Goal: Information Seeking & Learning: Find specific fact

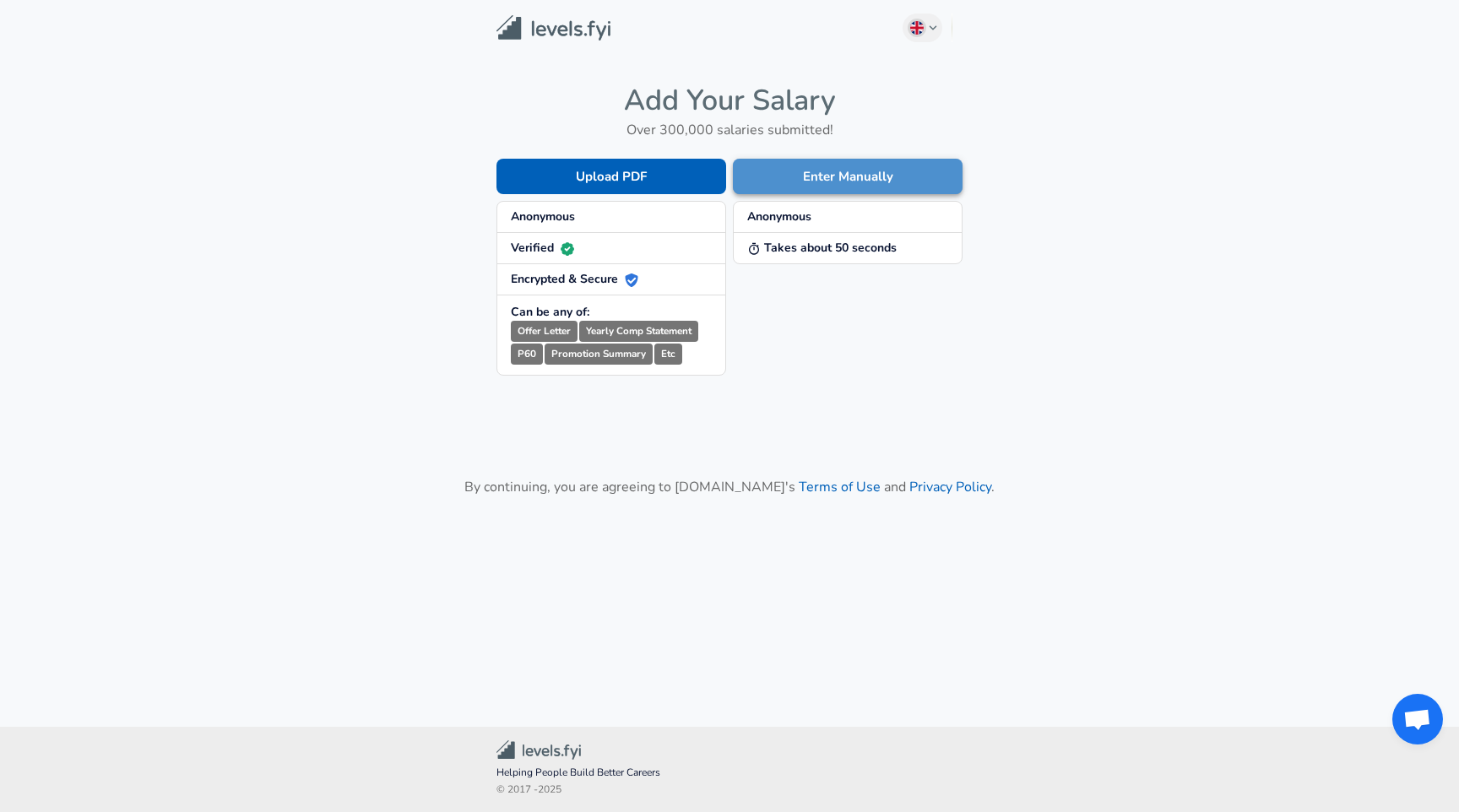
click at [818, 189] on button "Enter Manually" at bounding box center [847, 175] width 229 height 35
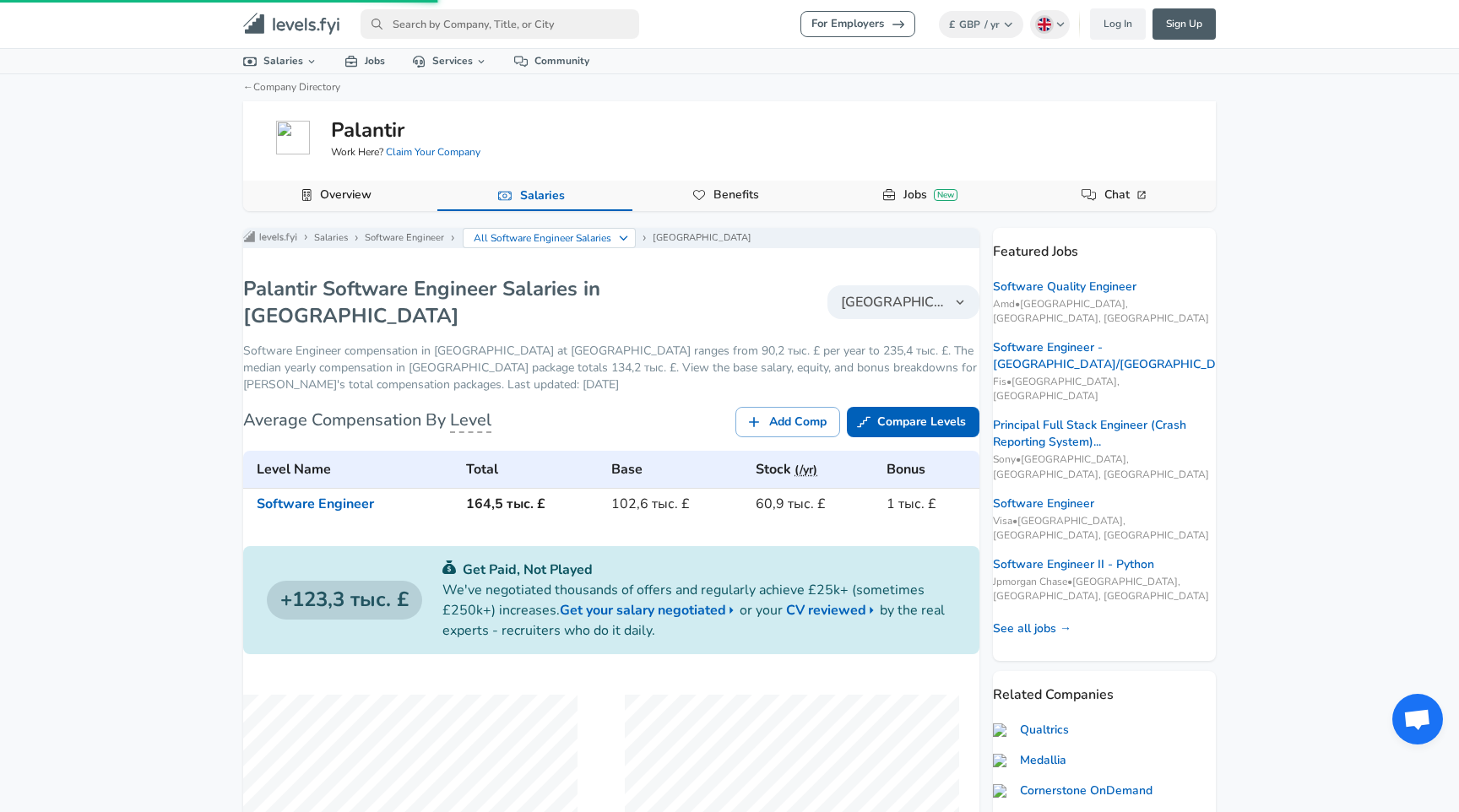
scroll to position [139, 0]
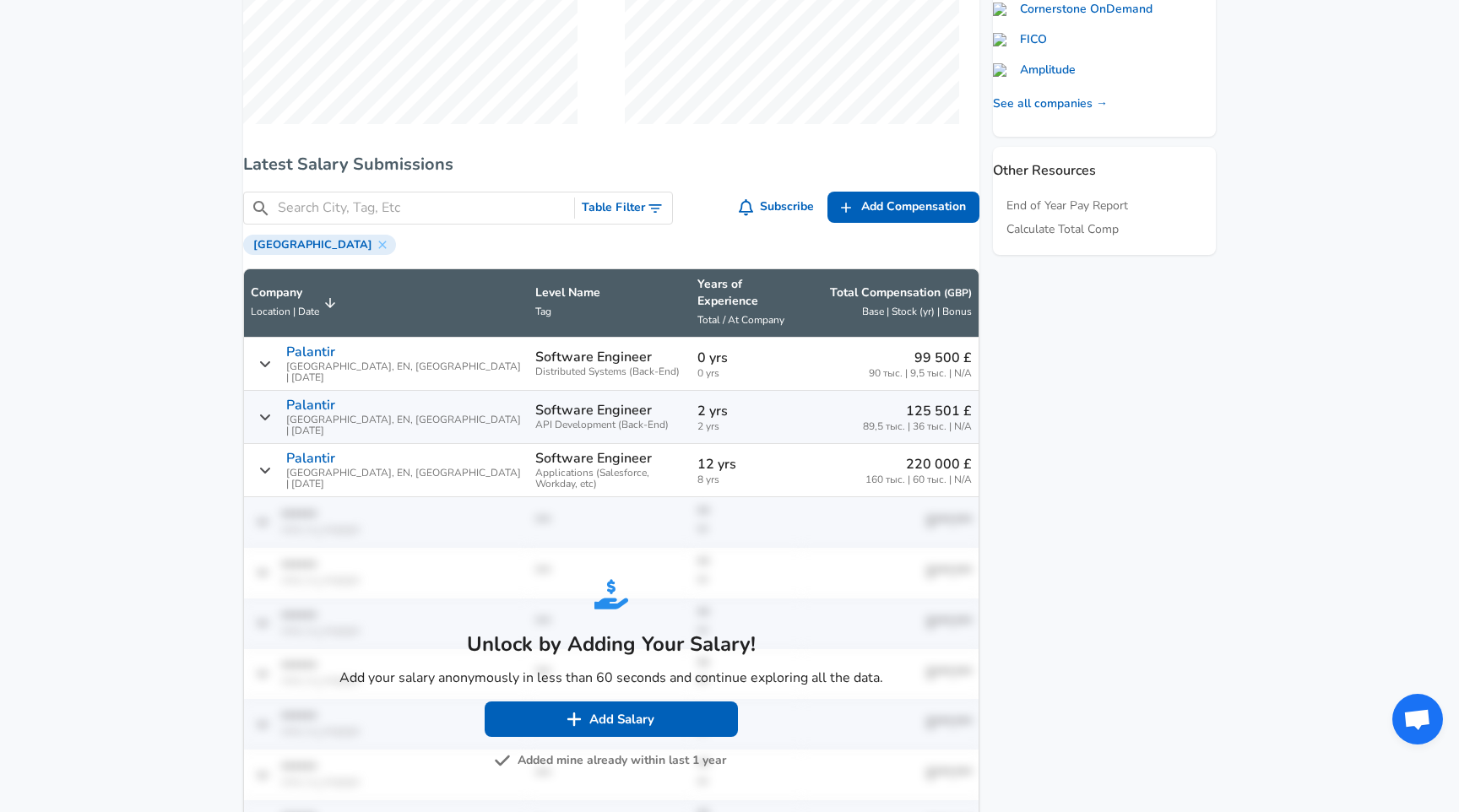
scroll to position [867, 0]
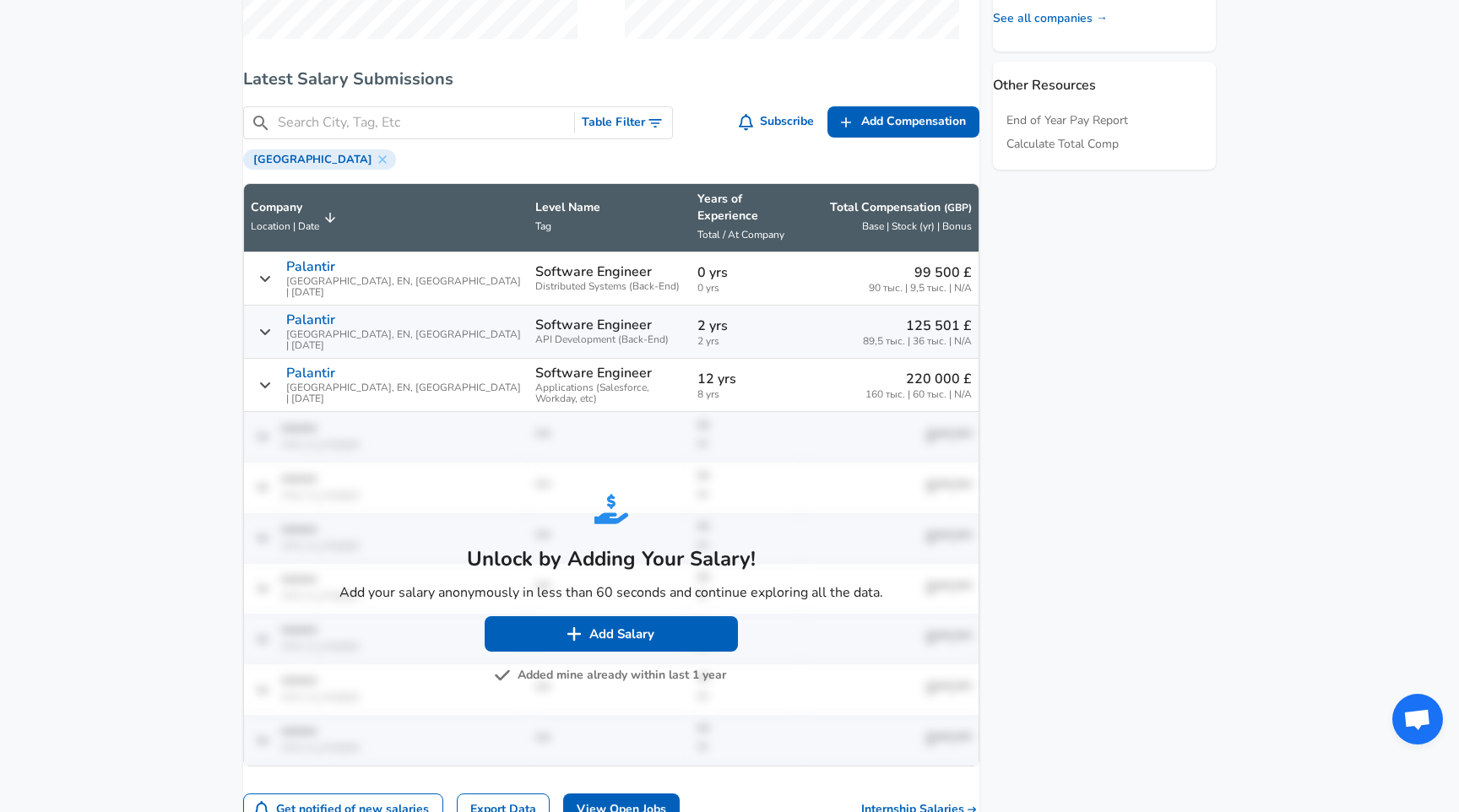
click at [335, 222] on icon "Salary Submissions" at bounding box center [330, 218] width 10 height 10
click at [338, 225] on icon "Salary Submissions" at bounding box center [330, 218] width 15 height 15
click at [335, 222] on icon "Salary Submissions" at bounding box center [330, 218] width 10 height 10
click at [338, 225] on icon "Salary Submissions" at bounding box center [330, 218] width 15 height 15
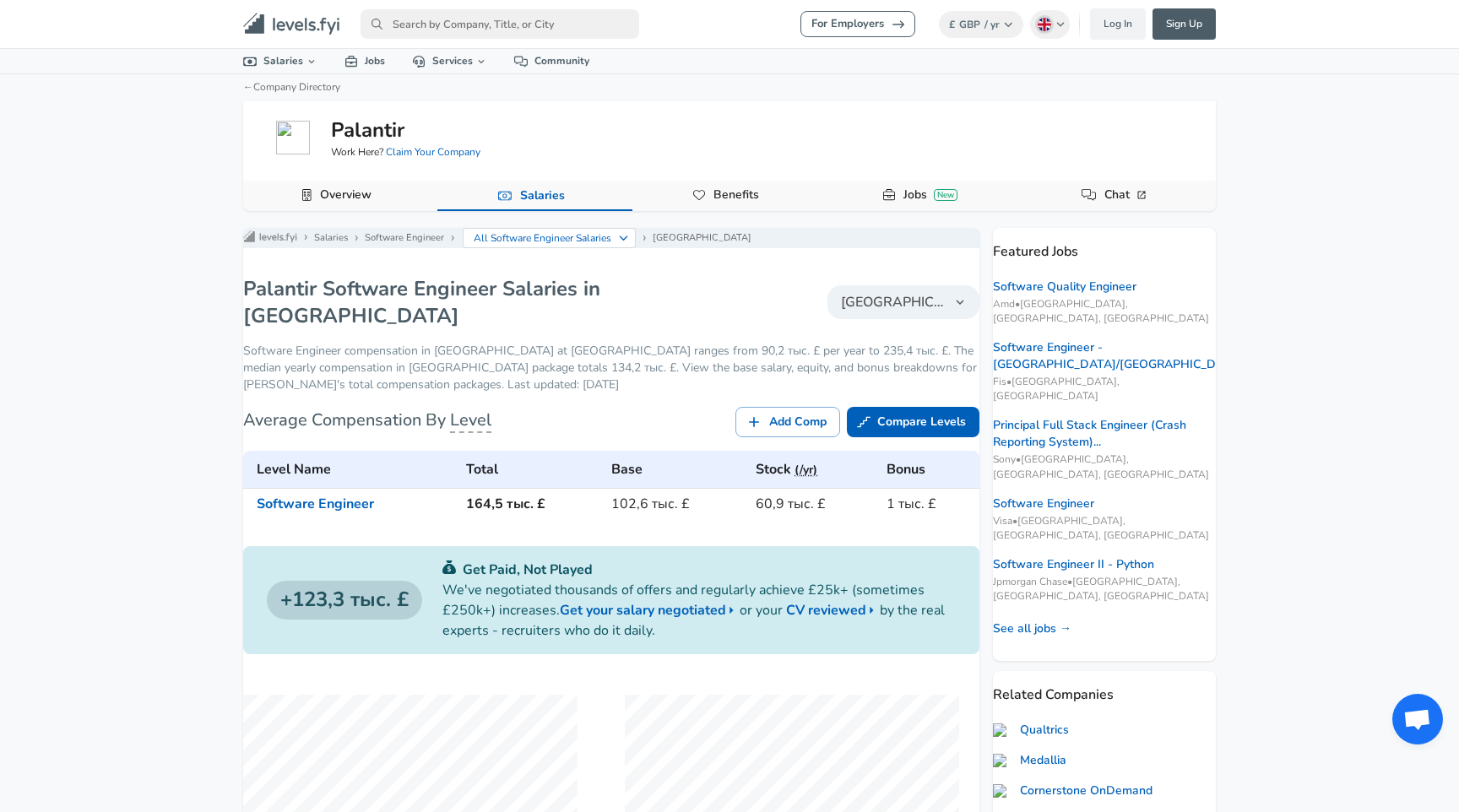
click at [284, 125] on img at bounding box center [293, 137] width 33 height 33
click at [393, 202] on button "Overview" at bounding box center [340, 196] width 194 height 31
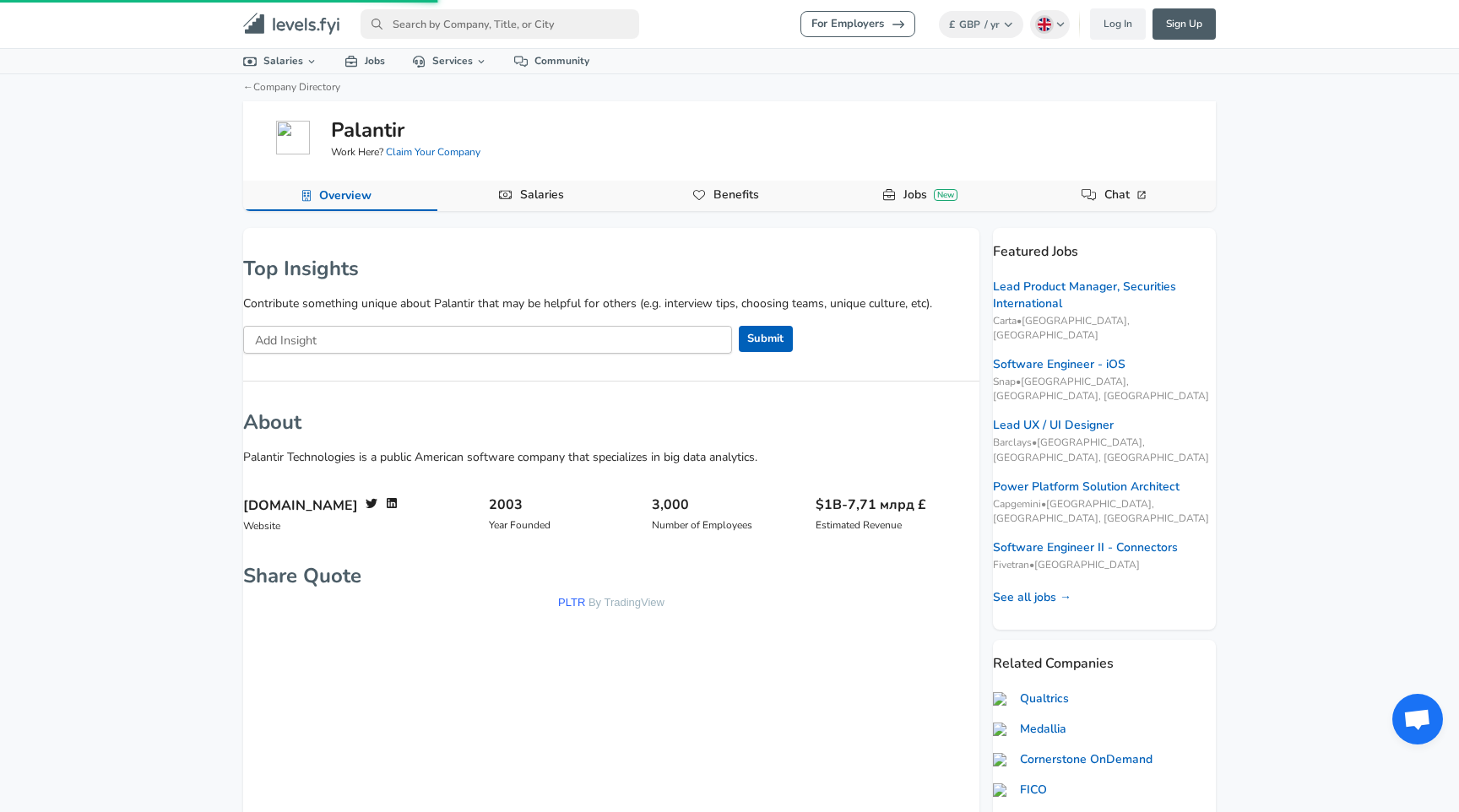
click at [522, 187] on link "Salaries" at bounding box center [542, 195] width 57 height 29
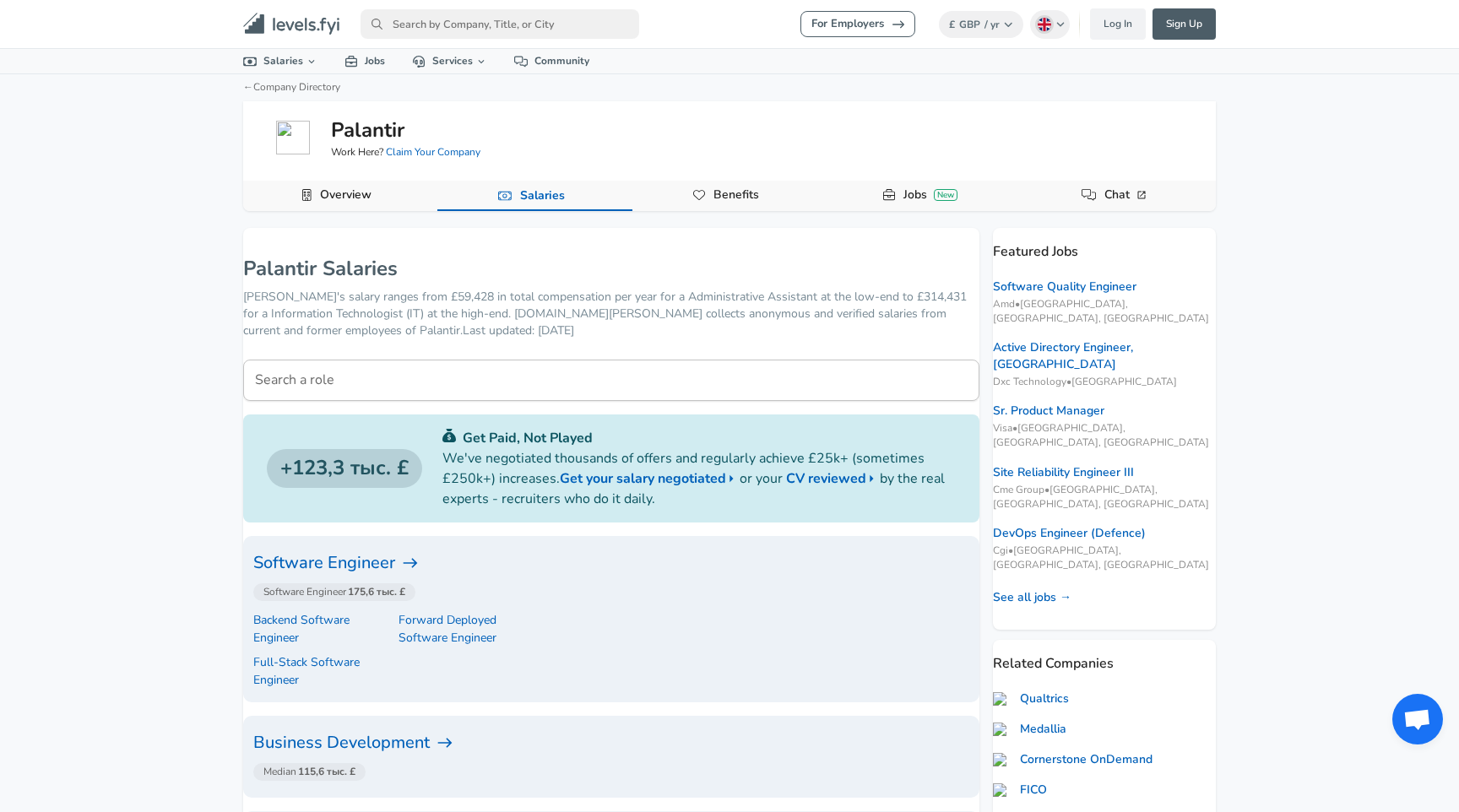
click at [589, 394] on input "Search a role" at bounding box center [611, 380] width 736 height 41
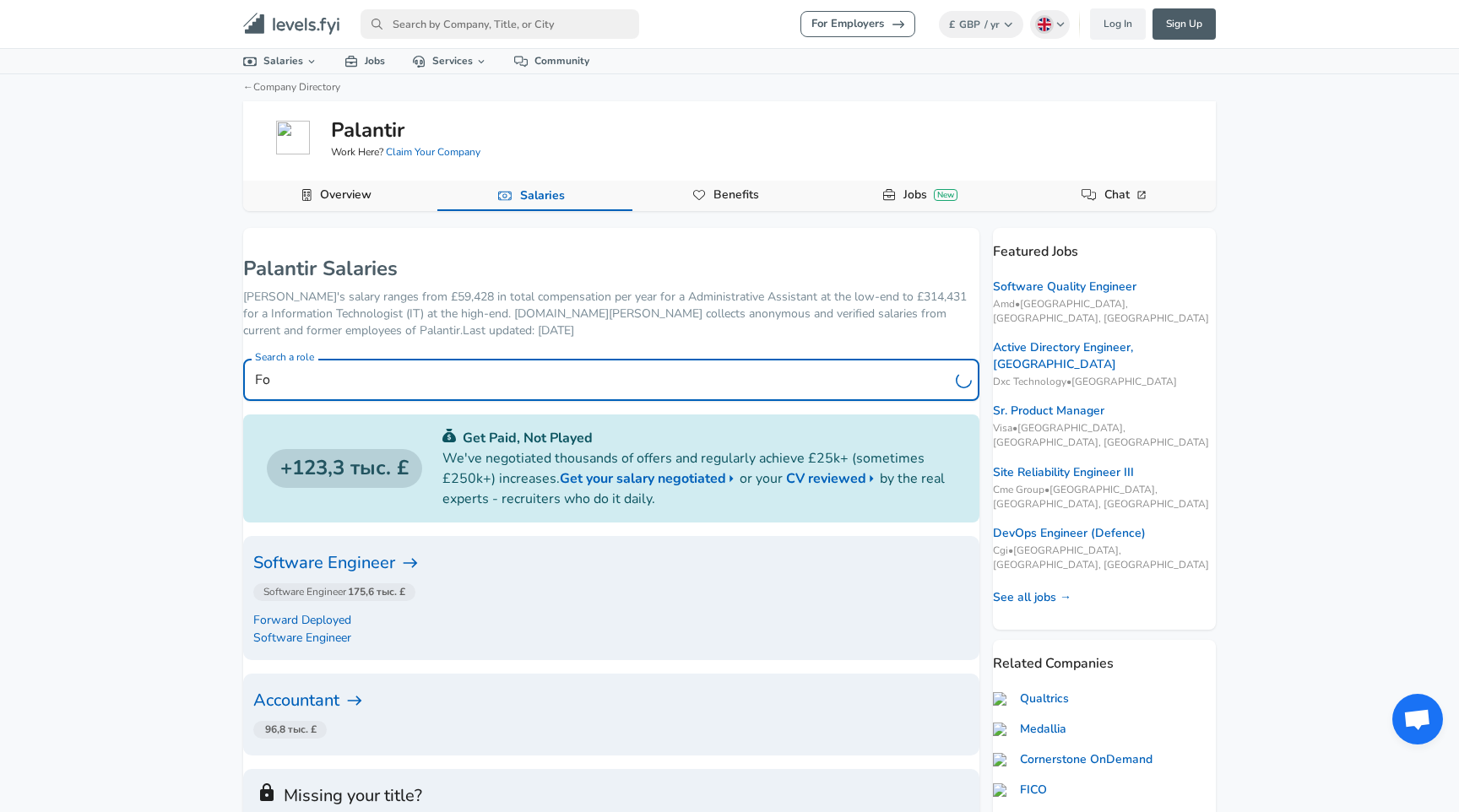
type input "F"
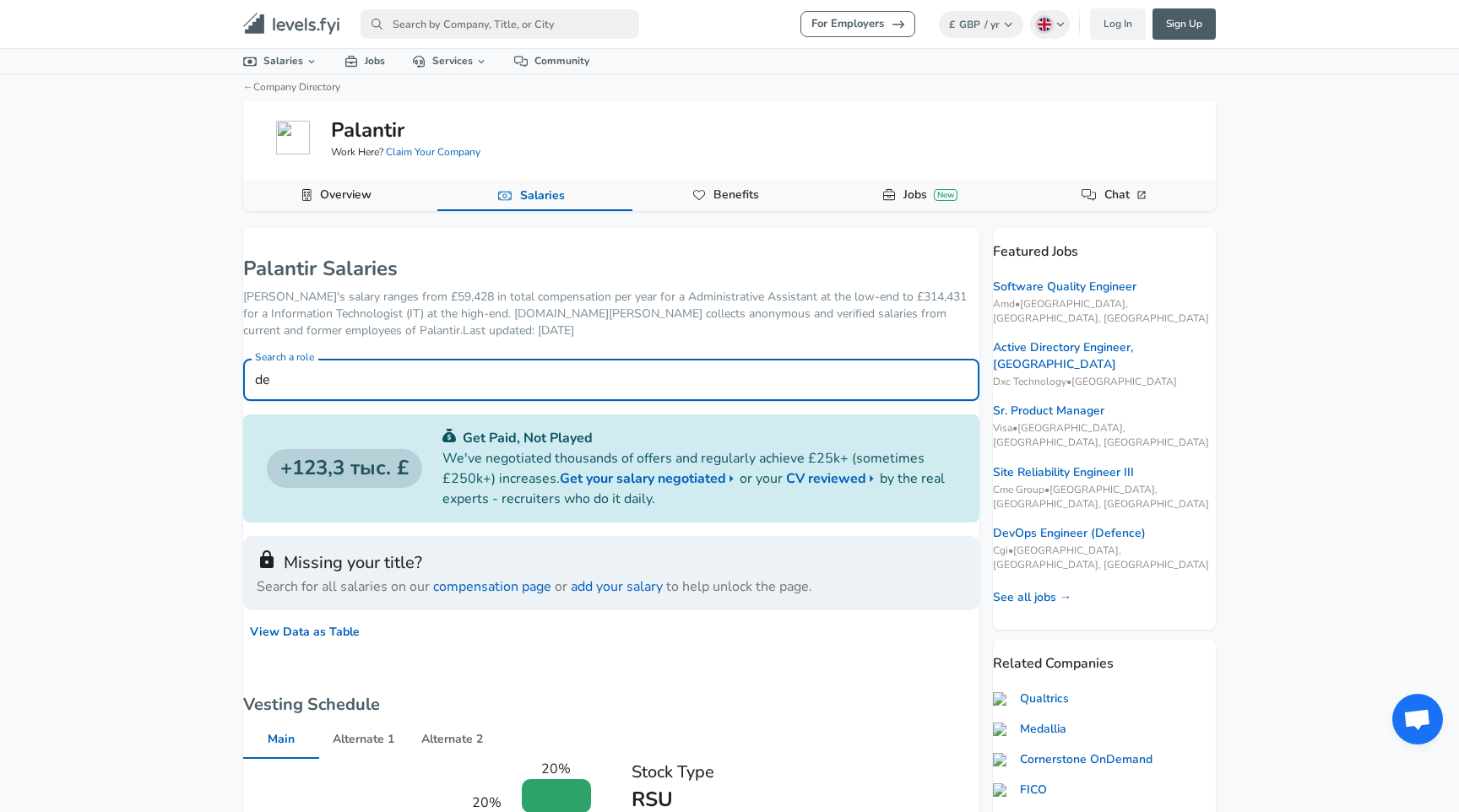
type input "d"
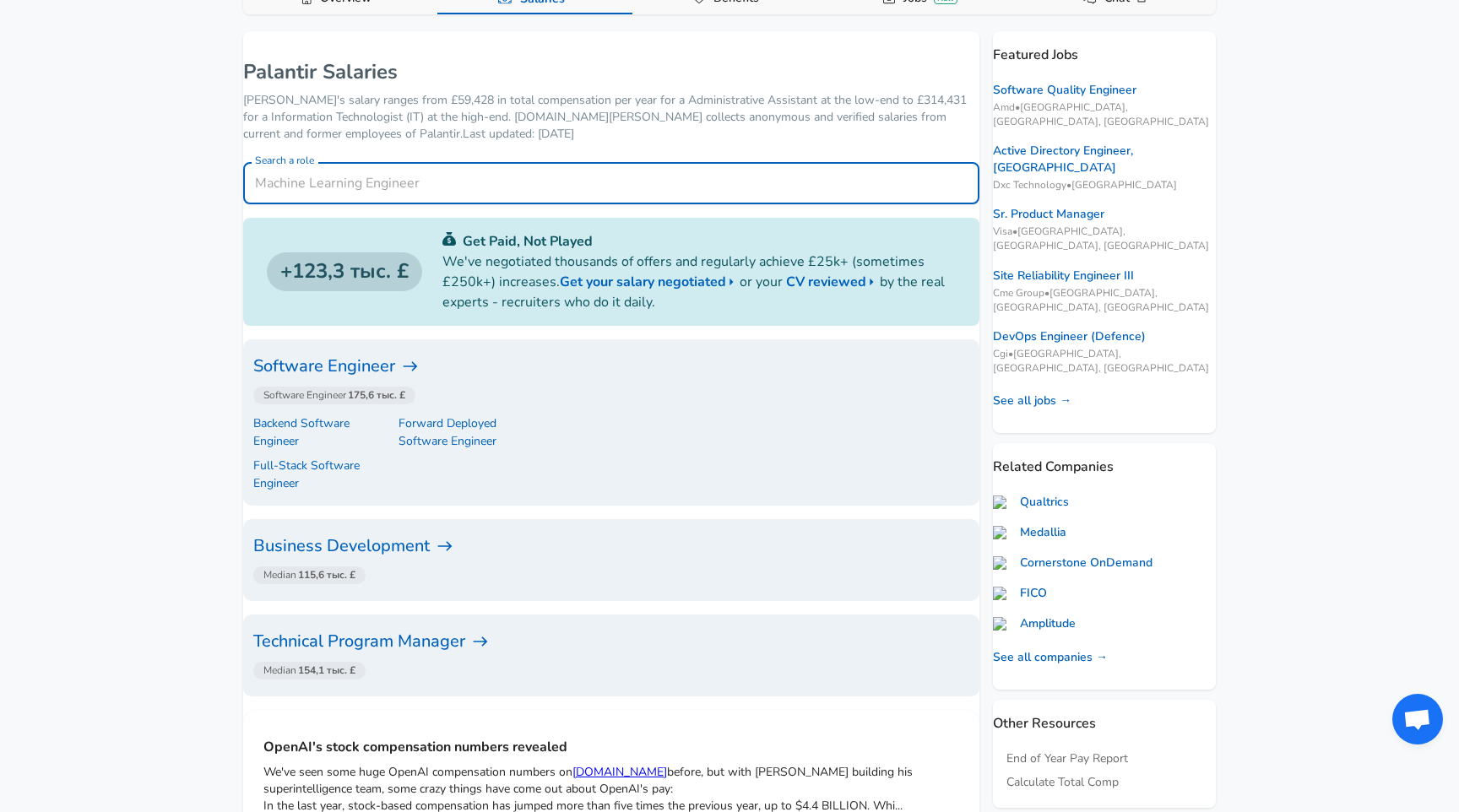
scroll to position [233, 0]
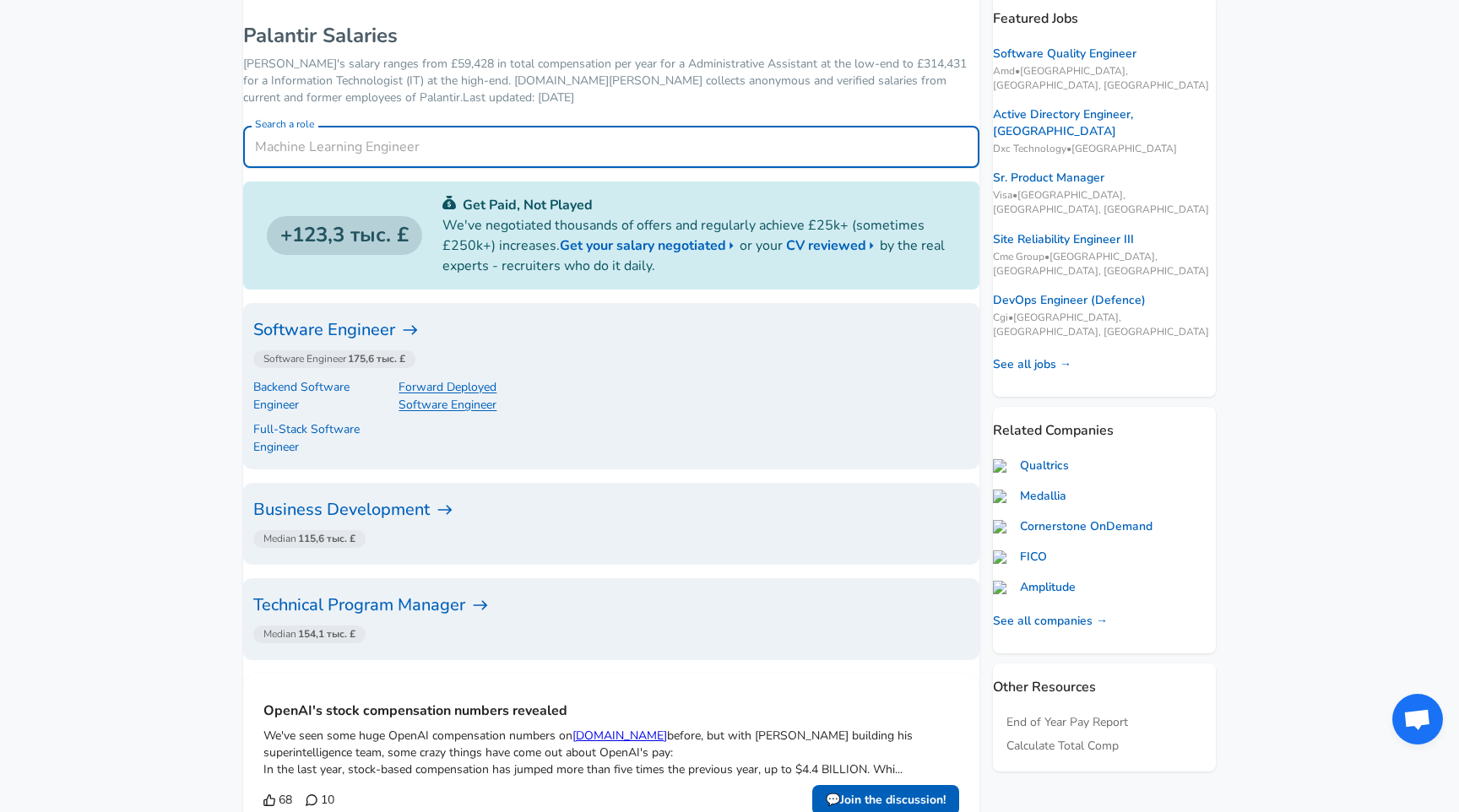
click at [489, 385] on p "Forward Deployed Software Engineer" at bounding box center [466, 395] width 133 height 35
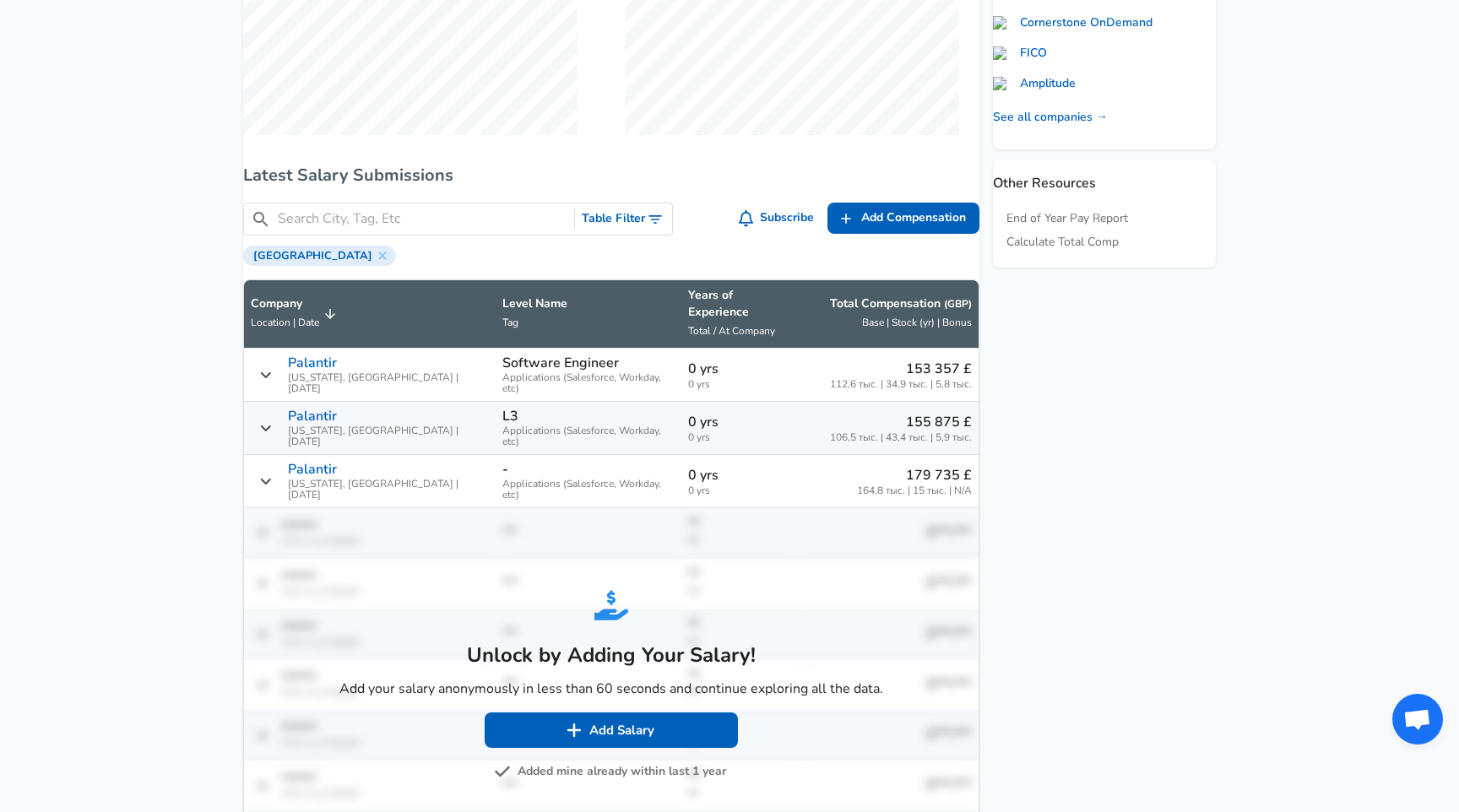
scroll to position [782, 0]
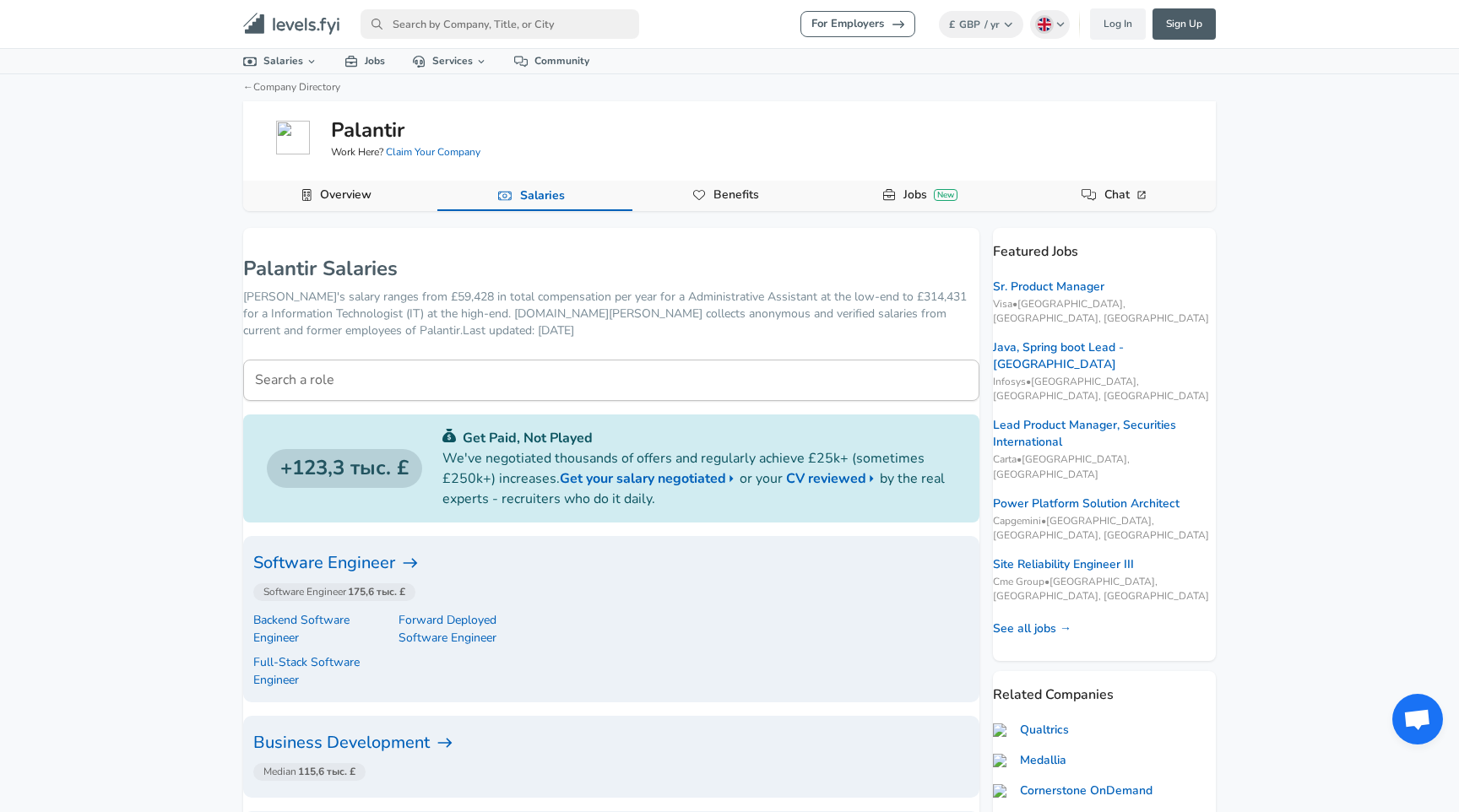
click at [353, 371] on input "Search a role" at bounding box center [611, 380] width 736 height 41
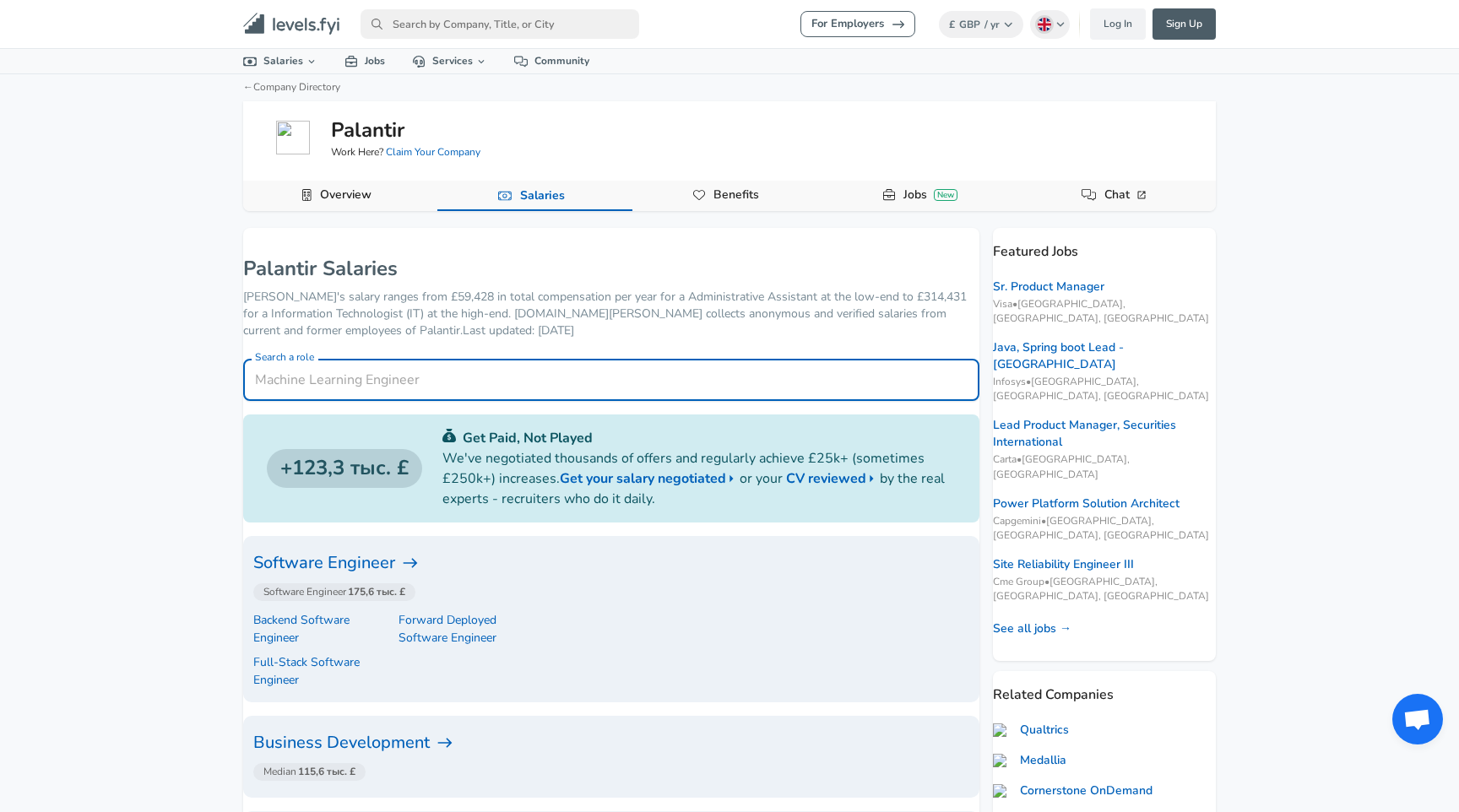
click at [419, 564] on h6 "Software Engineer" at bounding box center [611, 563] width 716 height 27
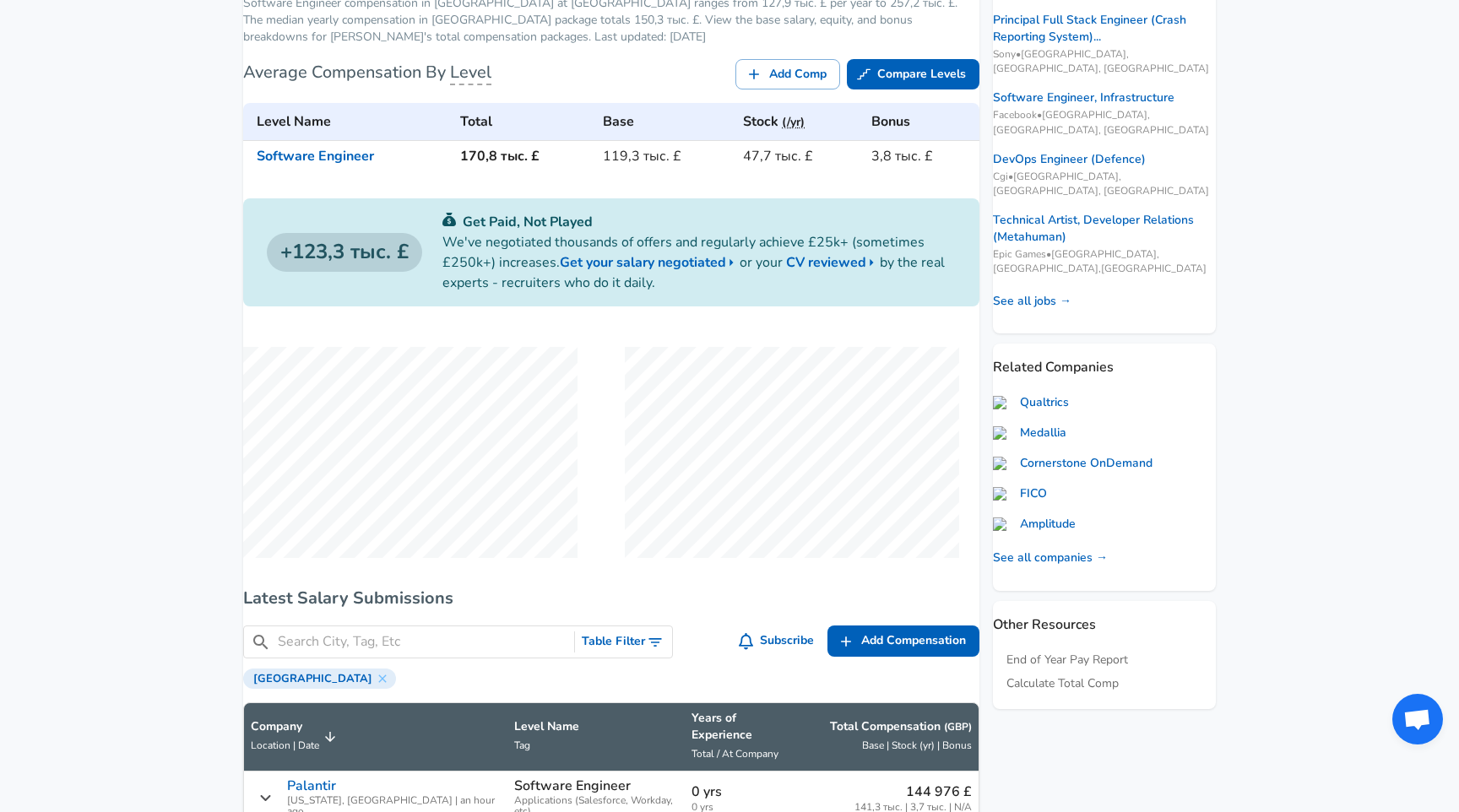
scroll to position [352, 0]
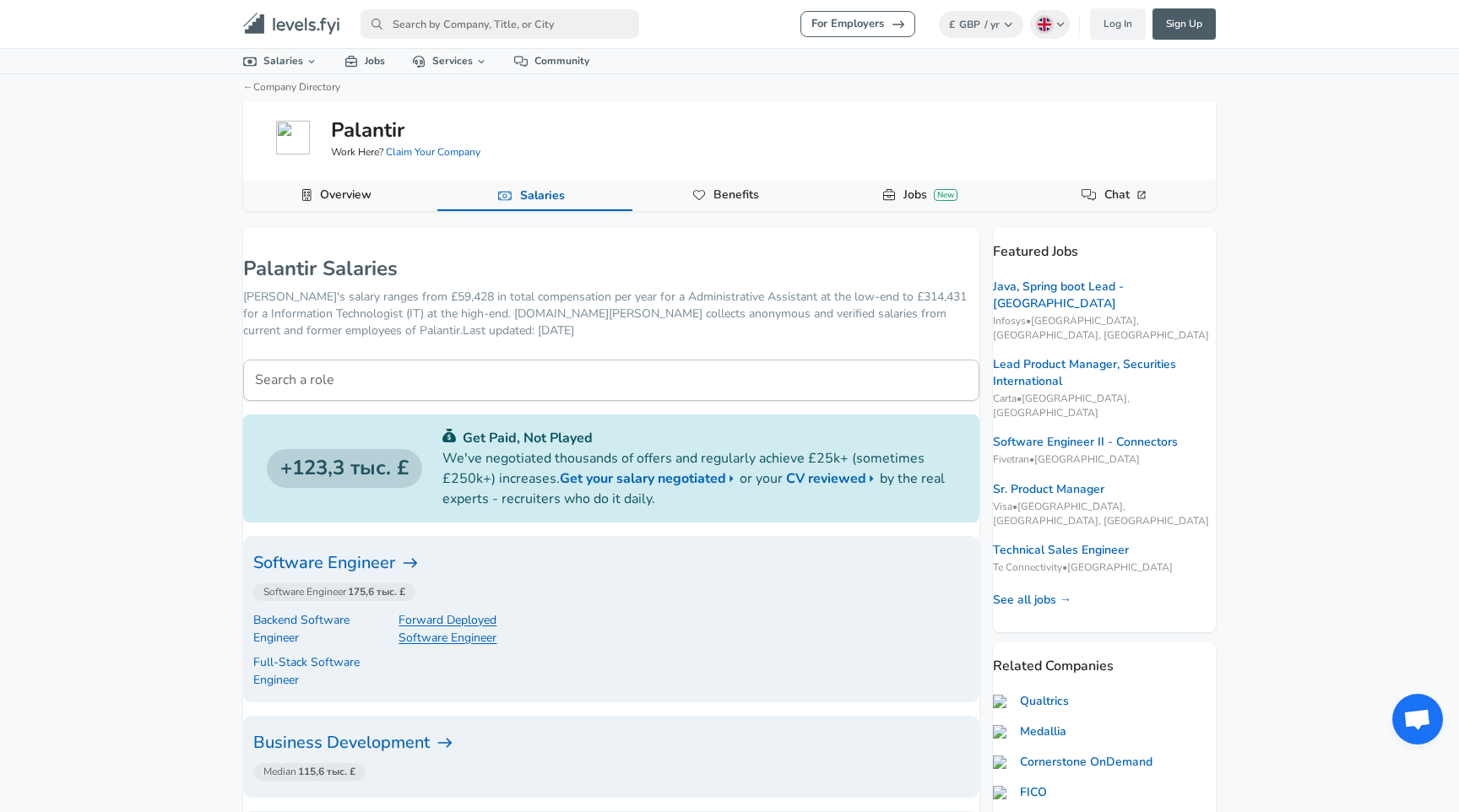
scroll to position [235, 0]
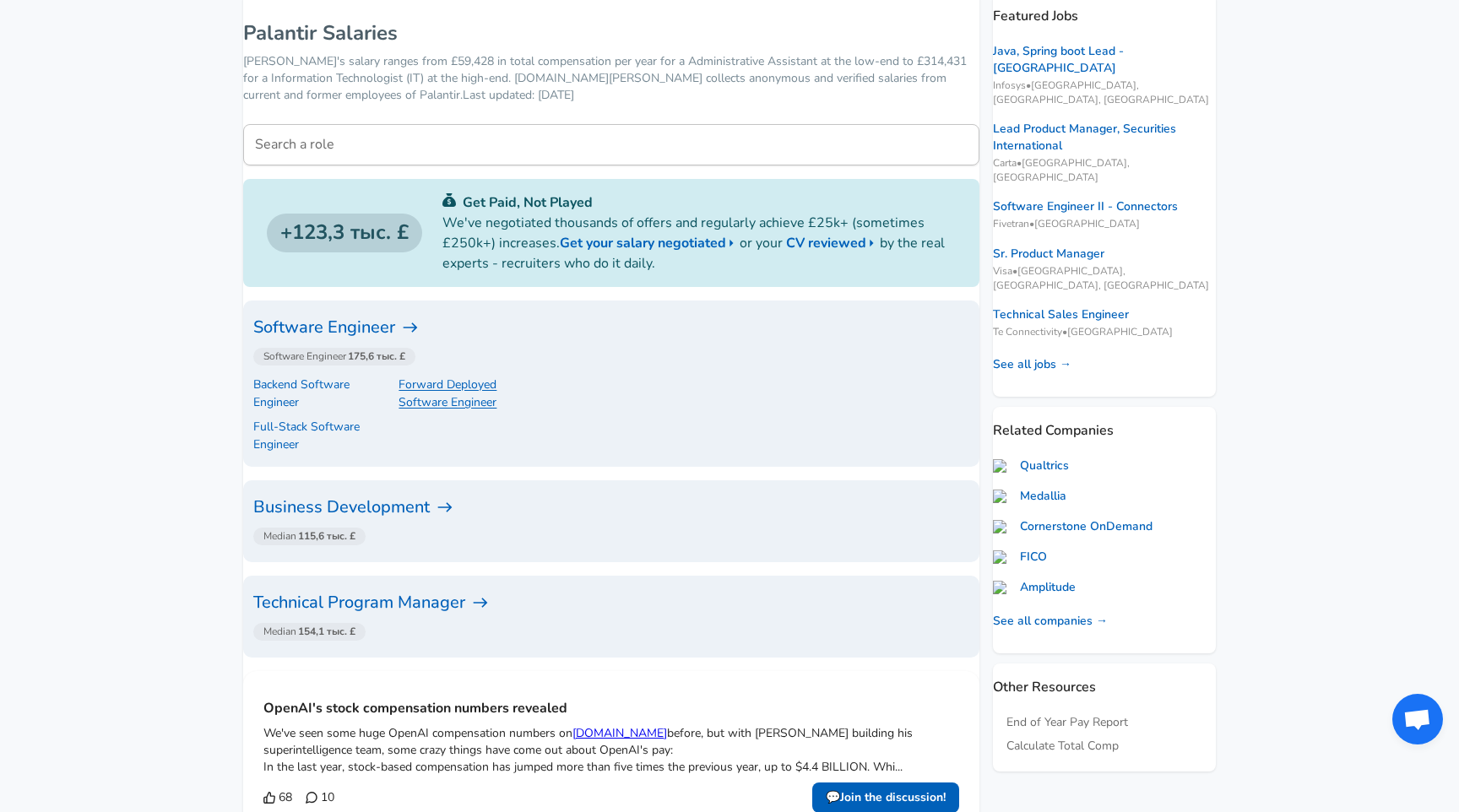
click at [479, 382] on p "Forward Deployed Software Engineer" at bounding box center [466, 393] width 133 height 35
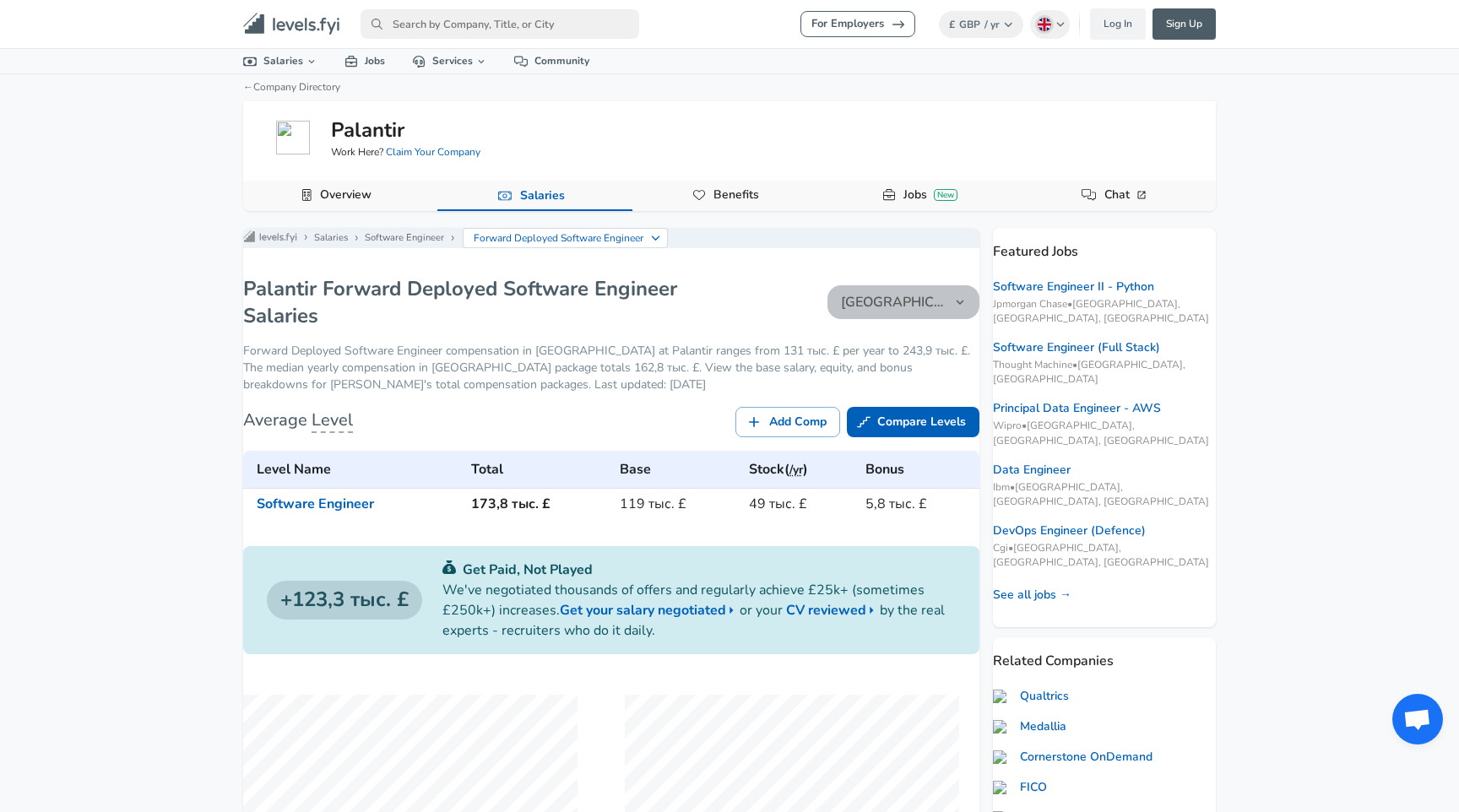
click at [902, 319] on button "[GEOGRAPHIC_DATA]" at bounding box center [904, 301] width 152 height 33
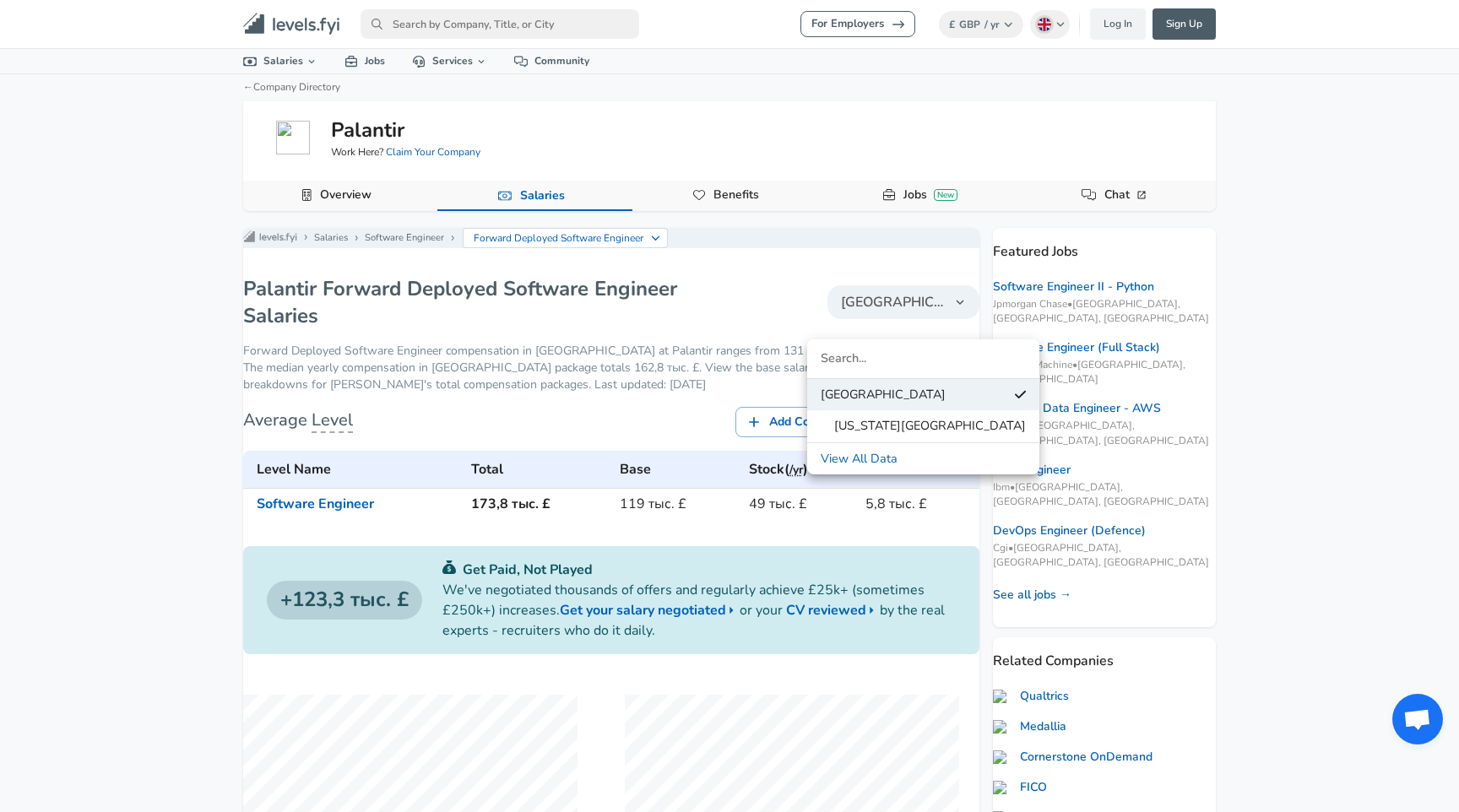
click at [902, 314] on div at bounding box center [729, 406] width 1459 height 812
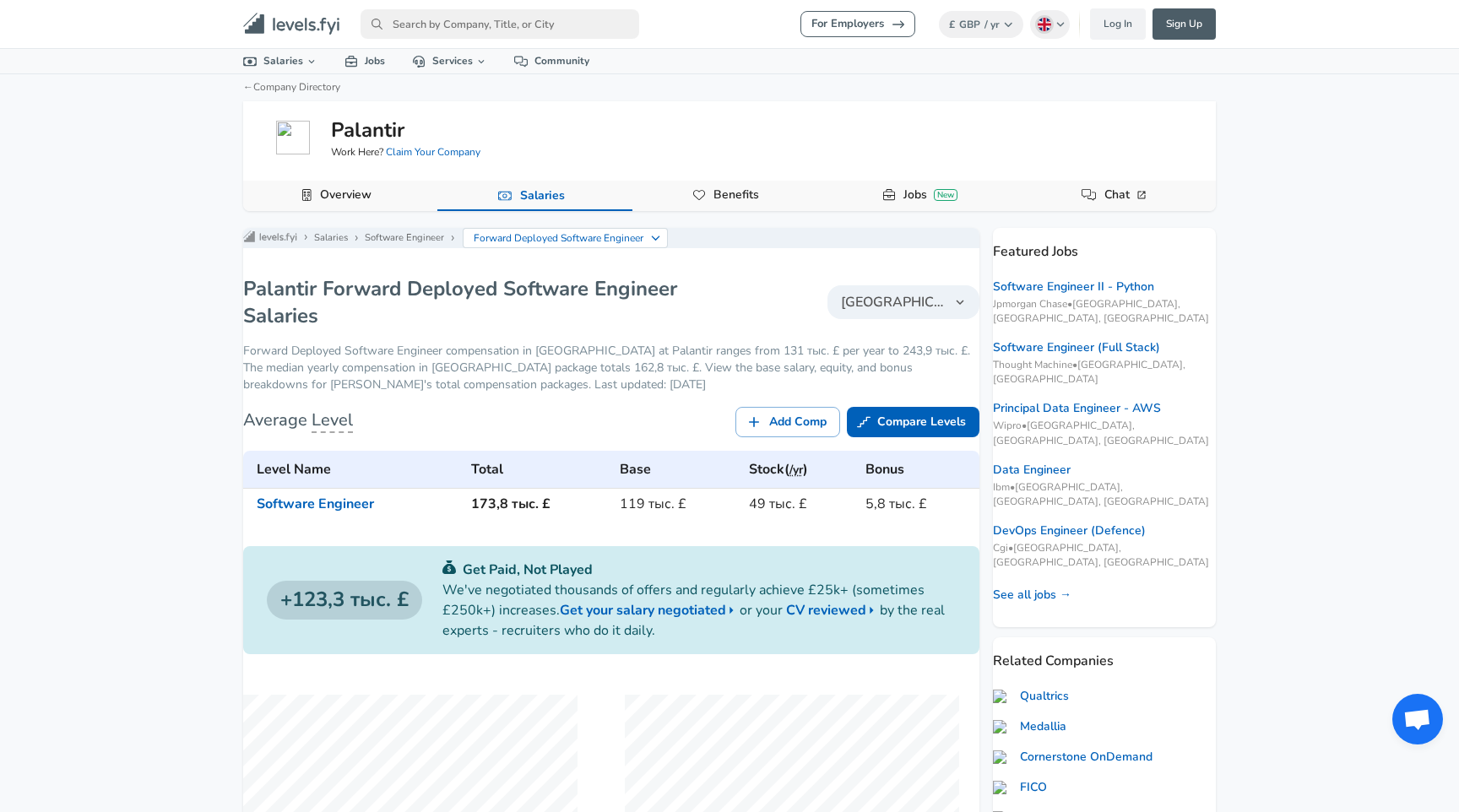
click at [898, 329] on div "Palantir Forward Deployed Software Engineer Salaries [GEOGRAPHIC_DATA]" at bounding box center [611, 302] width 736 height 54
click at [905, 312] on span "[GEOGRAPHIC_DATA]" at bounding box center [893, 302] width 104 height 21
type input "united kingd"
